Goal: Task Accomplishment & Management: Use online tool/utility

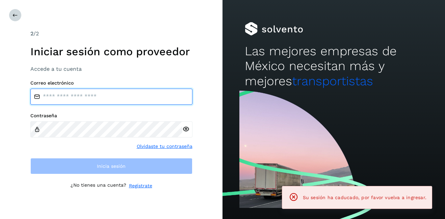
type input "**********"
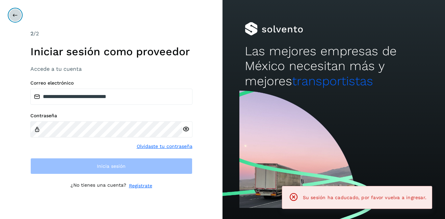
click at [17, 18] on button at bounding box center [15, 15] width 13 height 13
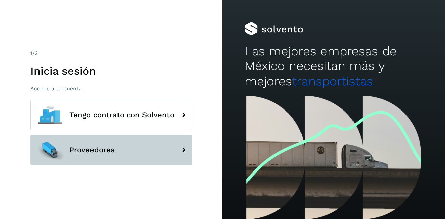
click at [142, 155] on button "Proveedores" at bounding box center [111, 150] width 162 height 30
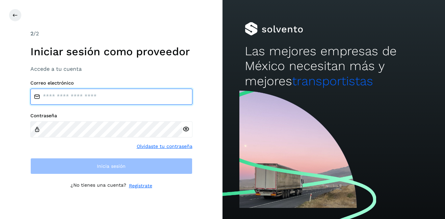
type input "**********"
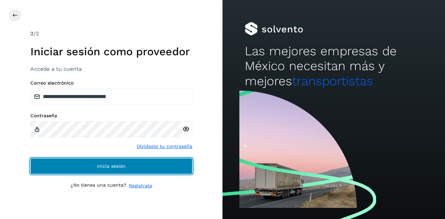
click at [106, 161] on button "Inicia sesión" at bounding box center [111, 166] width 162 height 16
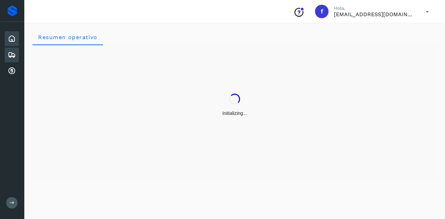
click at [13, 55] on icon at bounding box center [12, 55] width 8 height 8
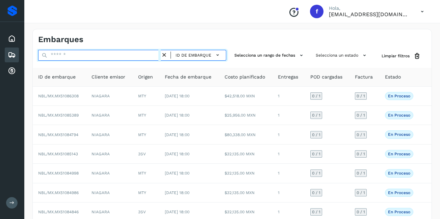
click at [57, 56] on input "text" at bounding box center [99, 55] width 123 height 11
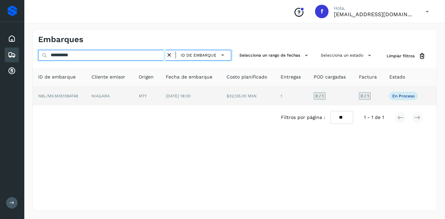
type input "**********"
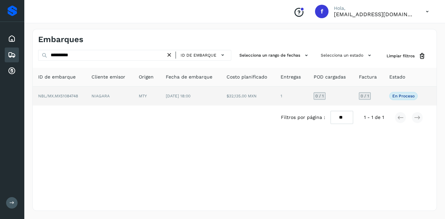
click at [285, 93] on td "1" at bounding box center [291, 96] width 33 height 19
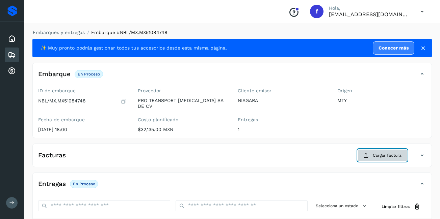
click at [396, 153] on span "Cargar factura" at bounding box center [387, 156] width 29 height 6
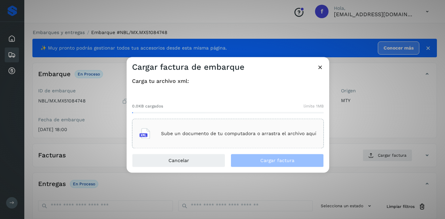
click at [219, 141] on div "Sube un documento de tu computadora o arrastra el archivo aquí" at bounding box center [227, 134] width 177 height 18
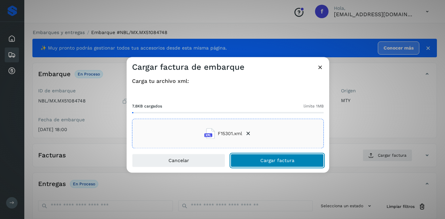
click at [281, 161] on span "Cargar factura" at bounding box center [277, 161] width 34 height 5
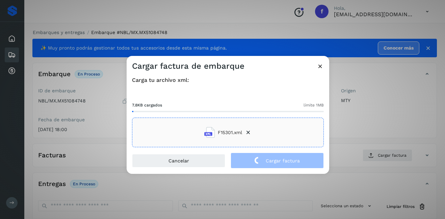
click at [373, 111] on div "Cargar factura de embarque Carga tu archivo xml: 7.8KB cargados límite 1MB F153…" at bounding box center [222, 109] width 445 height 219
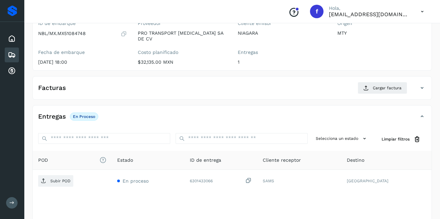
scroll to position [101, 0]
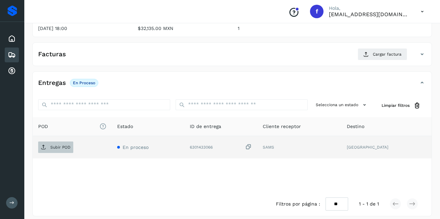
click at [60, 145] on p "Subir POD" at bounding box center [60, 147] width 20 height 5
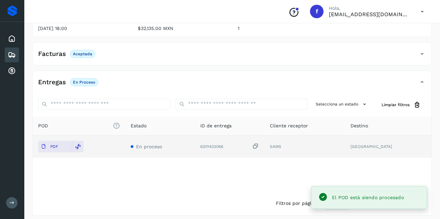
scroll to position [0, 0]
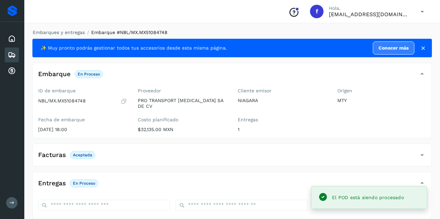
click at [6, 54] on div "Embarques" at bounding box center [12, 55] width 14 height 15
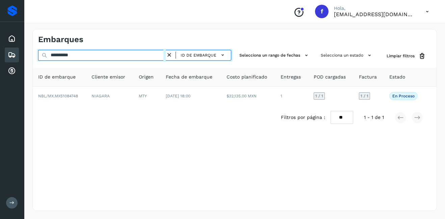
drag, startPoint x: 88, startPoint y: 54, endPoint x: 58, endPoint y: 56, distance: 30.1
click at [58, 56] on input "**********" at bounding box center [102, 55] width 128 height 11
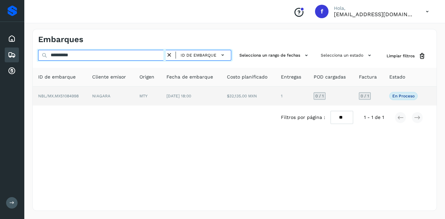
type input "**********"
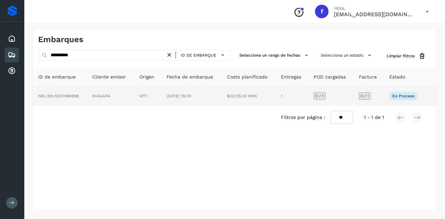
click at [152, 95] on td "MTY" at bounding box center [147, 96] width 27 height 19
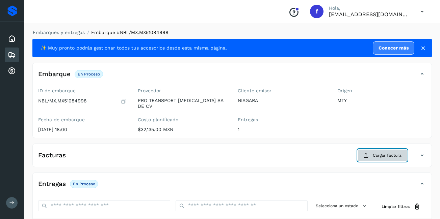
click at [374, 155] on button "Cargar factura" at bounding box center [383, 156] width 50 height 12
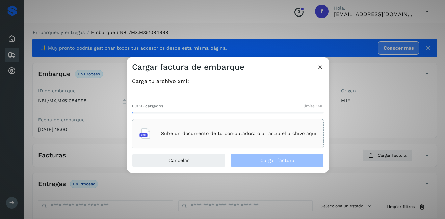
click at [208, 136] on p "Sube un documento de tu computadora o arrastra el archivo aquí" at bounding box center [238, 134] width 155 height 6
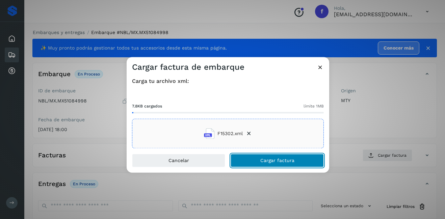
click at [269, 162] on span "Cargar factura" at bounding box center [277, 161] width 34 height 5
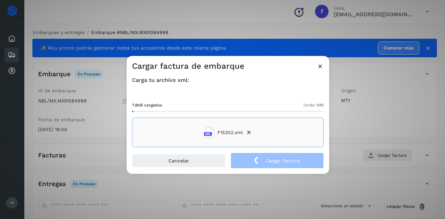
click at [366, 125] on div "Cargar factura de embarque Carga tu archivo xml: 7.8KB cargados límite 1MB F153…" at bounding box center [222, 109] width 445 height 219
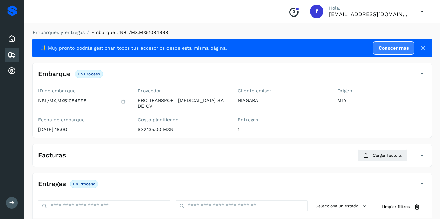
scroll to position [102, 0]
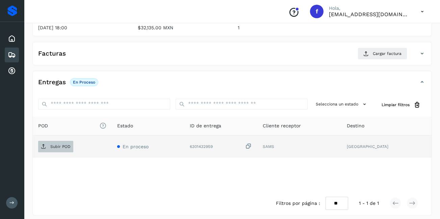
click at [49, 141] on span "Subir POD" at bounding box center [55, 146] width 35 height 11
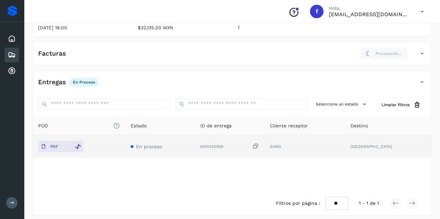
scroll to position [0, 0]
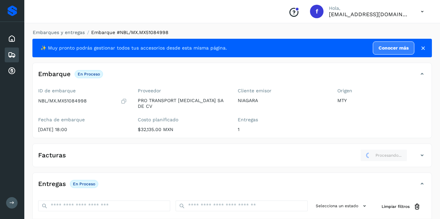
click at [15, 52] on icon at bounding box center [12, 55] width 8 height 8
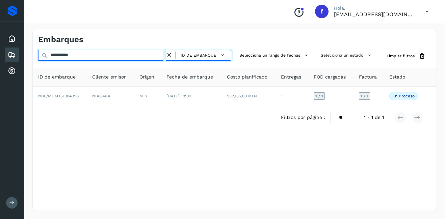
drag, startPoint x: 90, startPoint y: 55, endPoint x: 59, endPoint y: 55, distance: 31.4
click at [59, 55] on input "**********" at bounding box center [102, 55] width 128 height 11
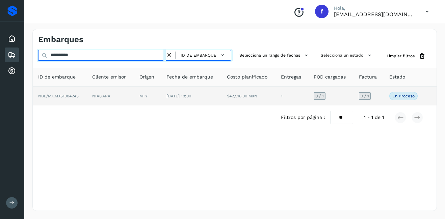
type input "**********"
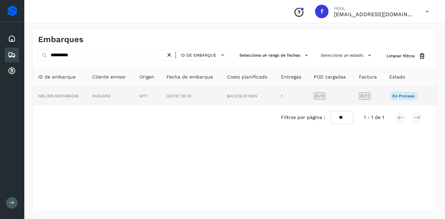
click at [109, 93] on td "NIAGARA" at bounding box center [110, 96] width 47 height 19
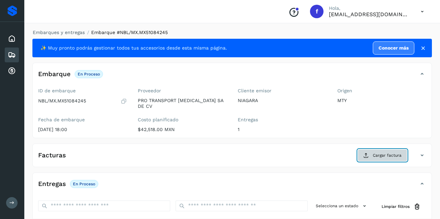
click at [377, 153] on span "Cargar factura" at bounding box center [387, 156] width 29 height 6
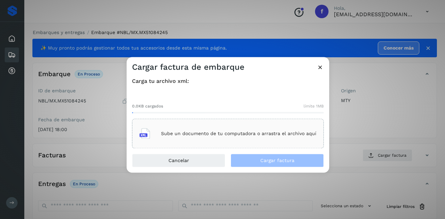
click at [244, 133] on p "Sube un documento de tu computadora o arrastra el archivo aquí" at bounding box center [238, 134] width 155 height 6
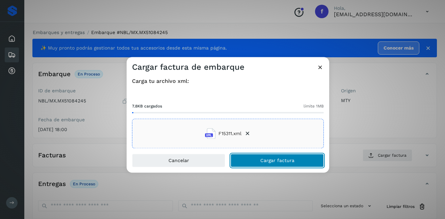
click at [290, 165] on button "Cargar factura" at bounding box center [277, 161] width 93 height 14
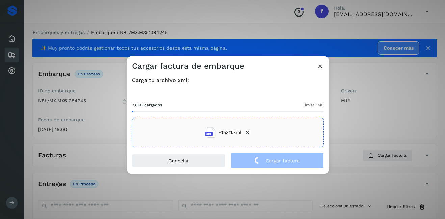
drag, startPoint x: 360, startPoint y: 121, endPoint x: 278, endPoint y: 121, distance: 82.4
click at [360, 121] on div "Cargar factura de embarque Carga tu archivo xml: 7.8KB cargados límite 1MB F153…" at bounding box center [222, 109] width 445 height 219
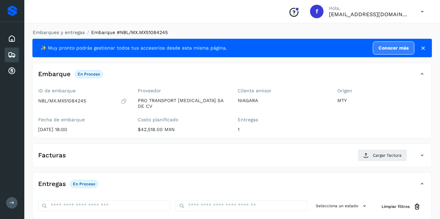
scroll to position [102, 0]
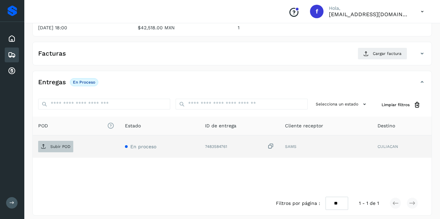
click at [56, 144] on p "Subir POD" at bounding box center [60, 146] width 20 height 5
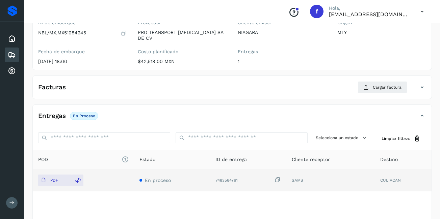
scroll to position [0, 0]
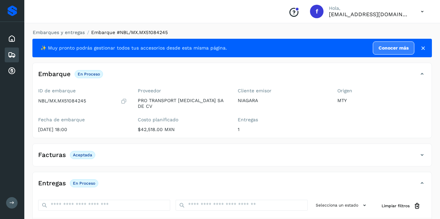
click at [9, 53] on icon at bounding box center [12, 55] width 8 height 8
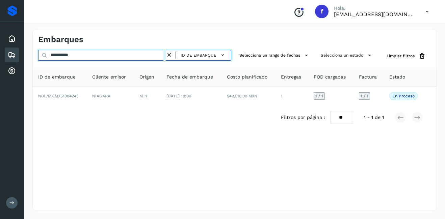
drag, startPoint x: 85, startPoint y: 59, endPoint x: 58, endPoint y: 64, distance: 27.0
click at [58, 64] on div "**********" at bounding box center [235, 90] width 404 height 80
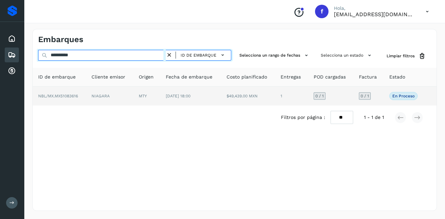
type input "**********"
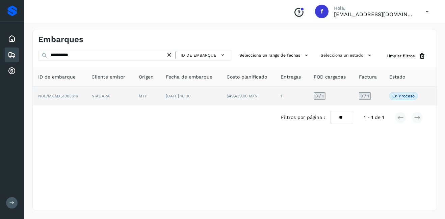
click at [175, 93] on td "[DATE] 18:00" at bounding box center [190, 96] width 61 height 19
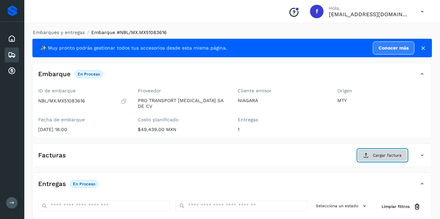
click at [379, 153] on span "Cargar factura" at bounding box center [387, 156] width 29 height 6
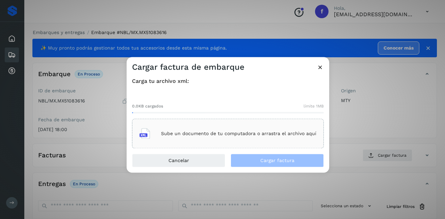
click at [201, 137] on div "Sube un documento de tu computadora o arrastra el archivo aquí" at bounding box center [227, 134] width 177 height 18
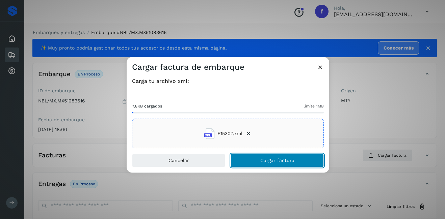
click at [262, 166] on button "Cargar factura" at bounding box center [277, 161] width 93 height 14
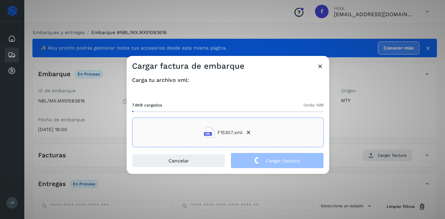
click at [393, 133] on div "Cargar factura de embarque Carga tu archivo xml: 7.8KB cargados límite 1MB F153…" at bounding box center [222, 109] width 445 height 219
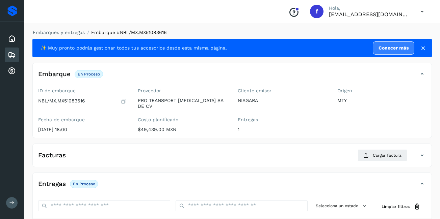
scroll to position [102, 0]
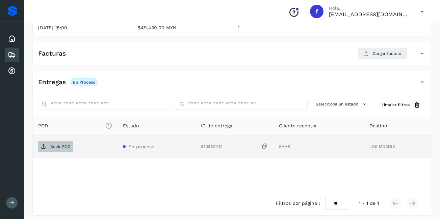
click at [61, 141] on span "Subir POD" at bounding box center [55, 146] width 35 height 11
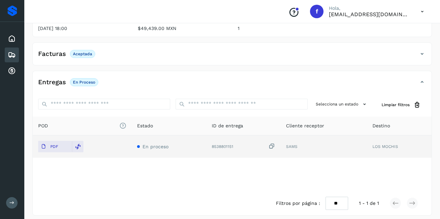
scroll to position [0, 0]
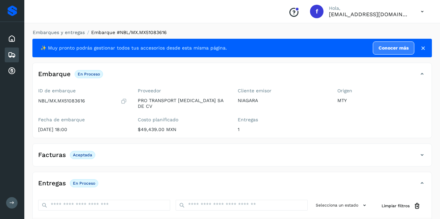
click at [12, 57] on icon at bounding box center [12, 55] width 8 height 8
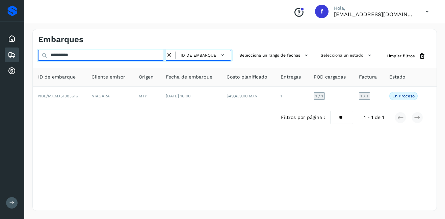
drag, startPoint x: 84, startPoint y: 57, endPoint x: 58, endPoint y: 59, distance: 26.4
click at [58, 59] on input "**********" at bounding box center [102, 55] width 128 height 11
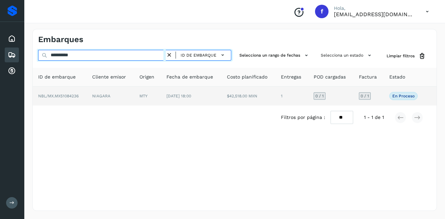
type input "**********"
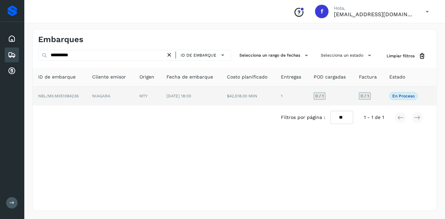
click at [212, 98] on td "[DATE] 18:00" at bounding box center [191, 96] width 60 height 19
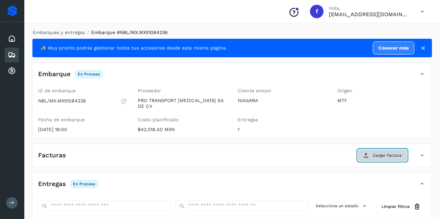
click at [377, 153] on span "Cargar factura" at bounding box center [387, 156] width 29 height 6
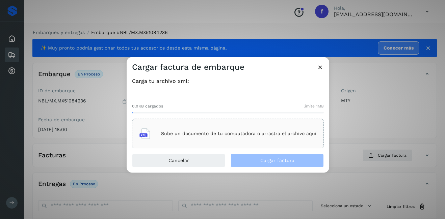
click at [221, 134] on p "Sube un documento de tu computadora o arrastra el archivo aquí" at bounding box center [238, 134] width 155 height 6
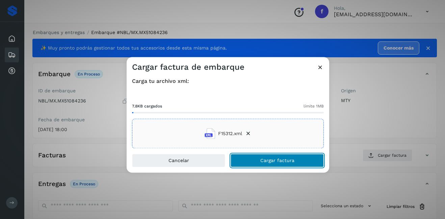
click at [255, 161] on button "Cargar factura" at bounding box center [277, 161] width 93 height 14
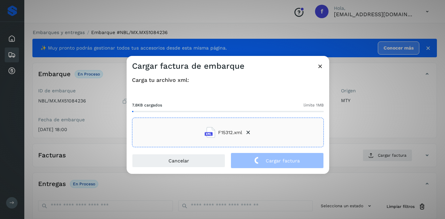
click at [366, 118] on div "Cargar factura de embarque Carga tu archivo xml: 7.8KB cargados límite 1MB F153…" at bounding box center [222, 109] width 445 height 219
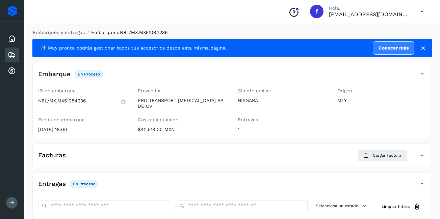
scroll to position [102, 0]
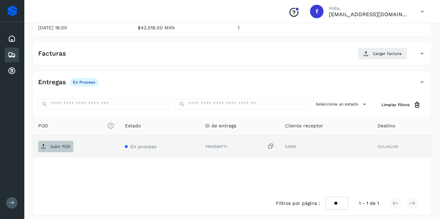
click at [55, 141] on span "Subir POD" at bounding box center [55, 146] width 35 height 11
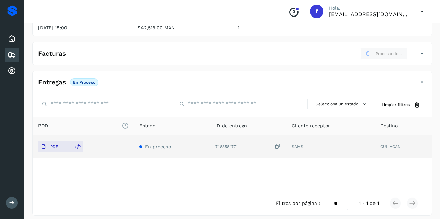
scroll to position [68, 0]
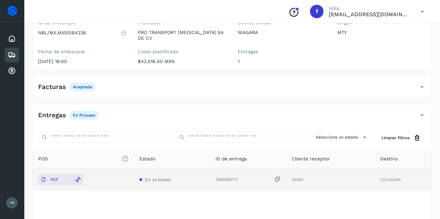
click at [12, 57] on icon at bounding box center [12, 55] width 8 height 8
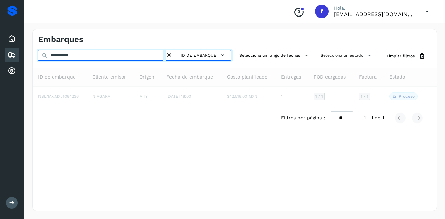
drag, startPoint x: 86, startPoint y: 56, endPoint x: 57, endPoint y: 56, distance: 28.7
click at [57, 56] on input "**********" at bounding box center [102, 55] width 128 height 11
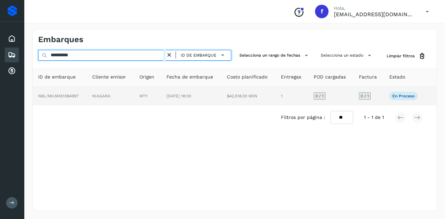
type input "**********"
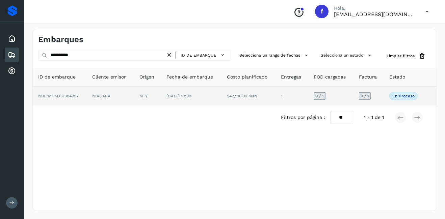
click at [76, 98] on td "NBL/MX.MX51084997" at bounding box center [60, 96] width 54 height 19
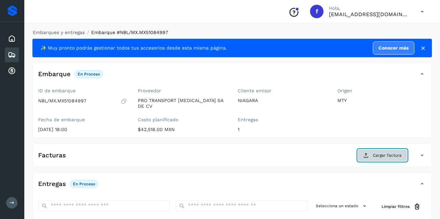
click at [363, 150] on button "Cargar factura" at bounding box center [383, 156] width 50 height 12
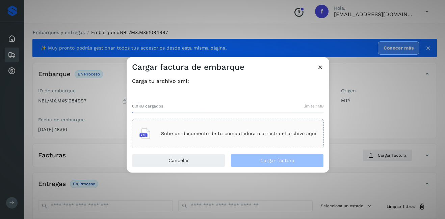
click at [184, 131] on div "Sube un documento de tu computadora o arrastra el archivo aquí" at bounding box center [227, 134] width 177 height 18
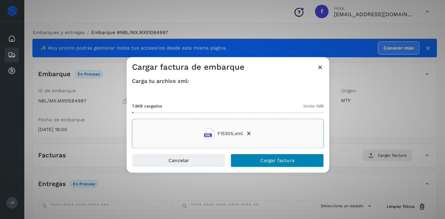
click at [273, 155] on div "Cargar factura de embarque Carga tu archivo xml: 7.8KB cargados límite 1MB F153…" at bounding box center [228, 115] width 203 height 116
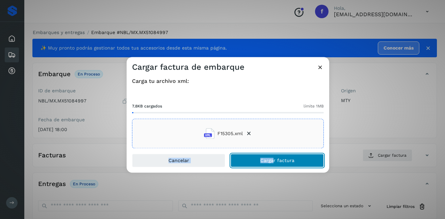
drag, startPoint x: 273, startPoint y: 155, endPoint x: 310, endPoint y: 156, distance: 36.1
click at [295, 160] on button "Cargar factura" at bounding box center [277, 161] width 93 height 14
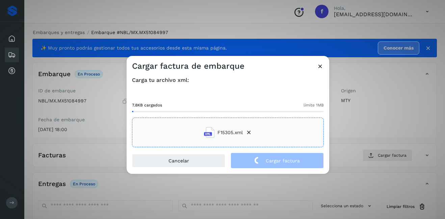
click at [355, 128] on div "Cargar factura de embarque Carga tu archivo xml: 7.8KB cargados límite 1MB F153…" at bounding box center [222, 109] width 445 height 219
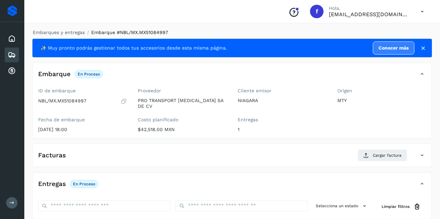
scroll to position [102, 0]
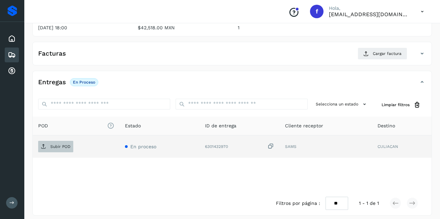
click at [57, 144] on p "Subir POD" at bounding box center [60, 146] width 20 height 5
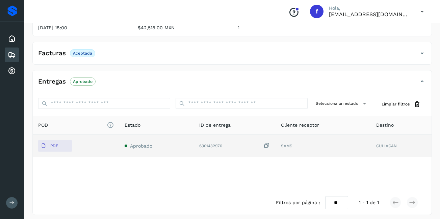
scroll to position [101, 0]
